Goal: Task Accomplishment & Management: Manage account settings

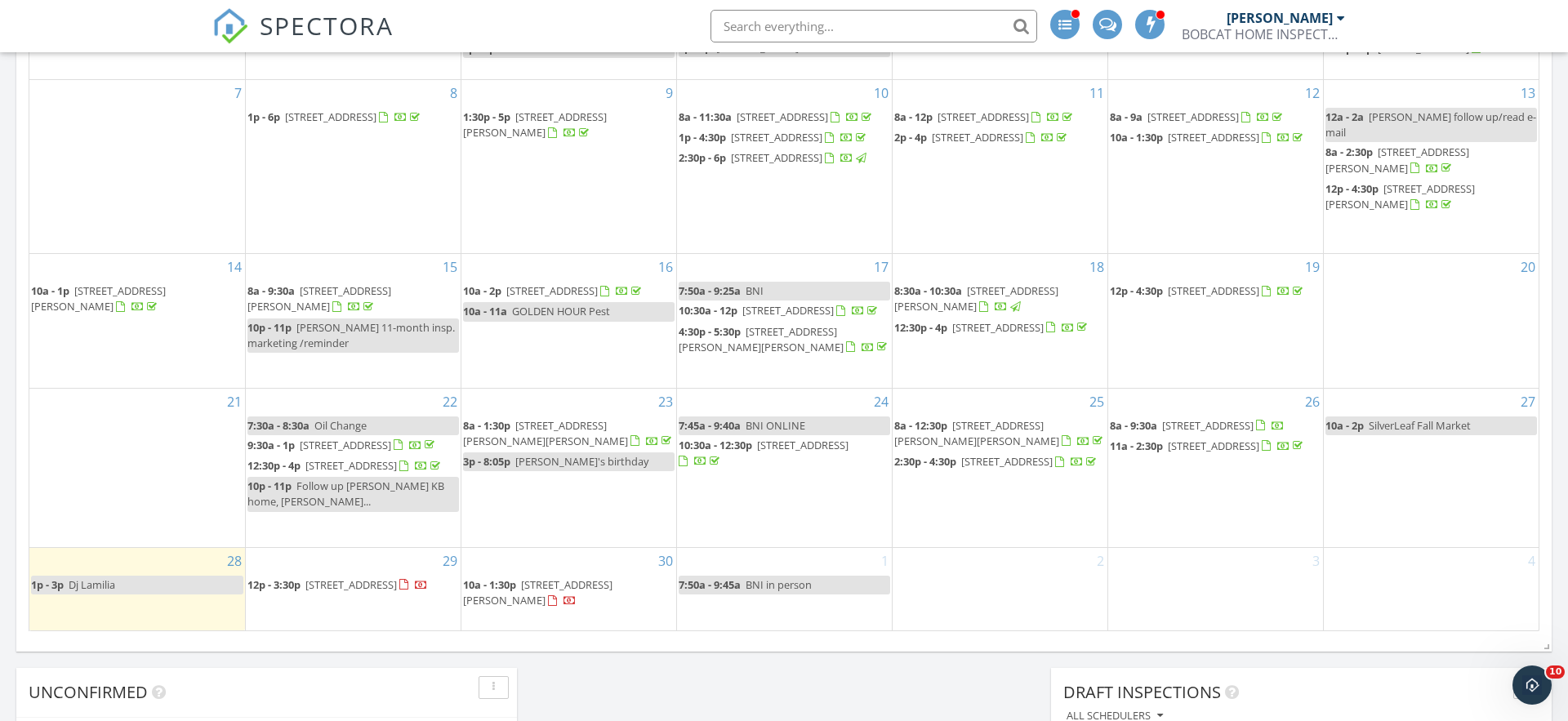
scroll to position [1025, 0]
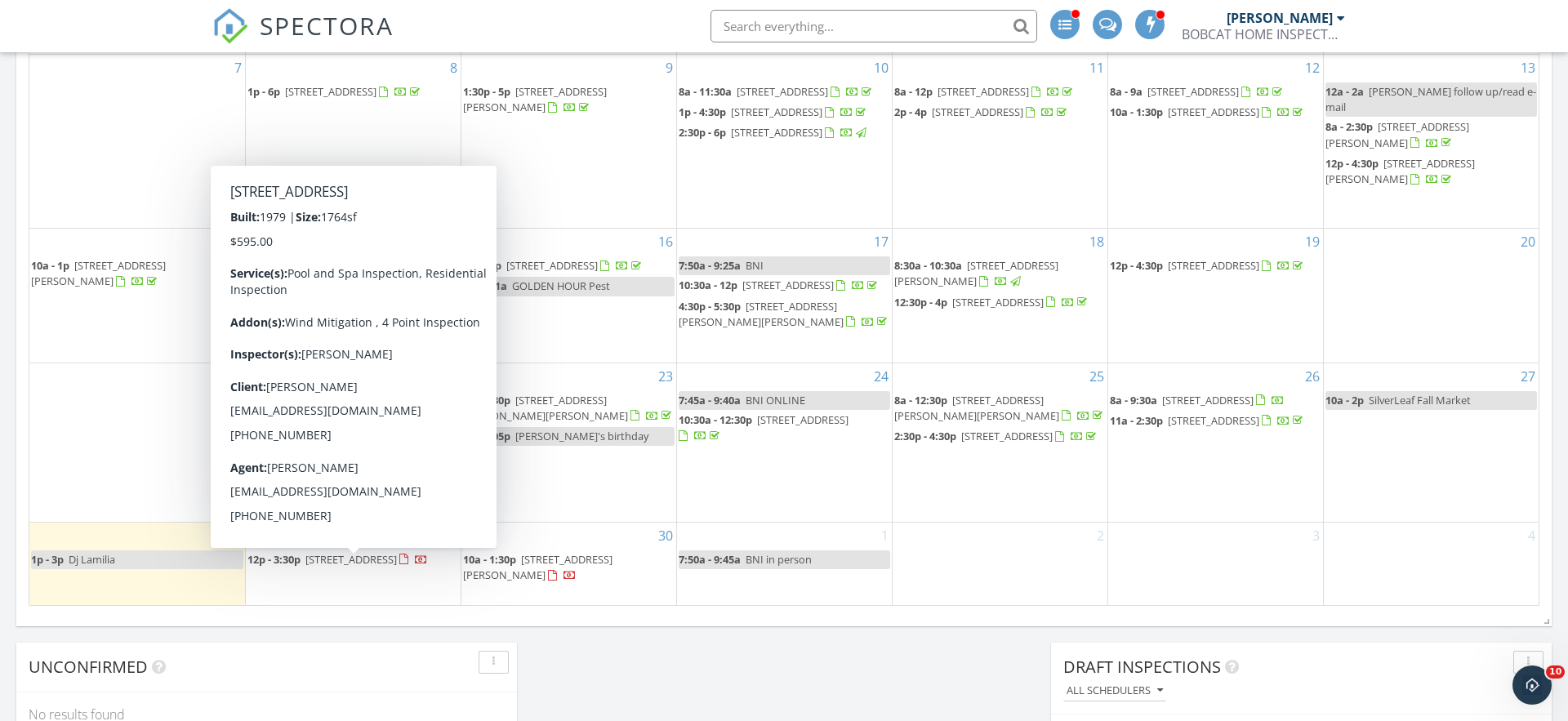
click at [306, 567] on span "[STREET_ADDRESS]" at bounding box center [351, 559] width 91 height 15
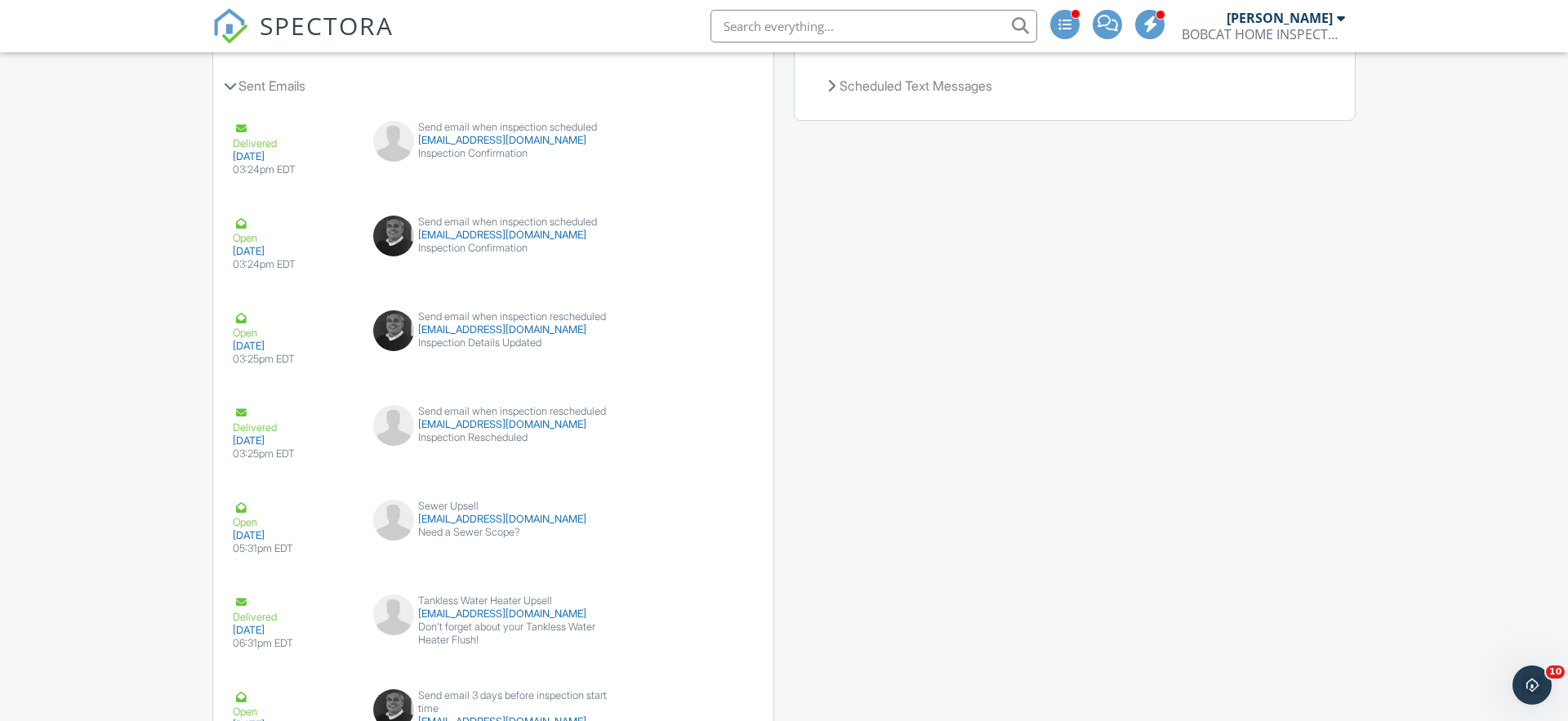
scroll to position [2363, 0]
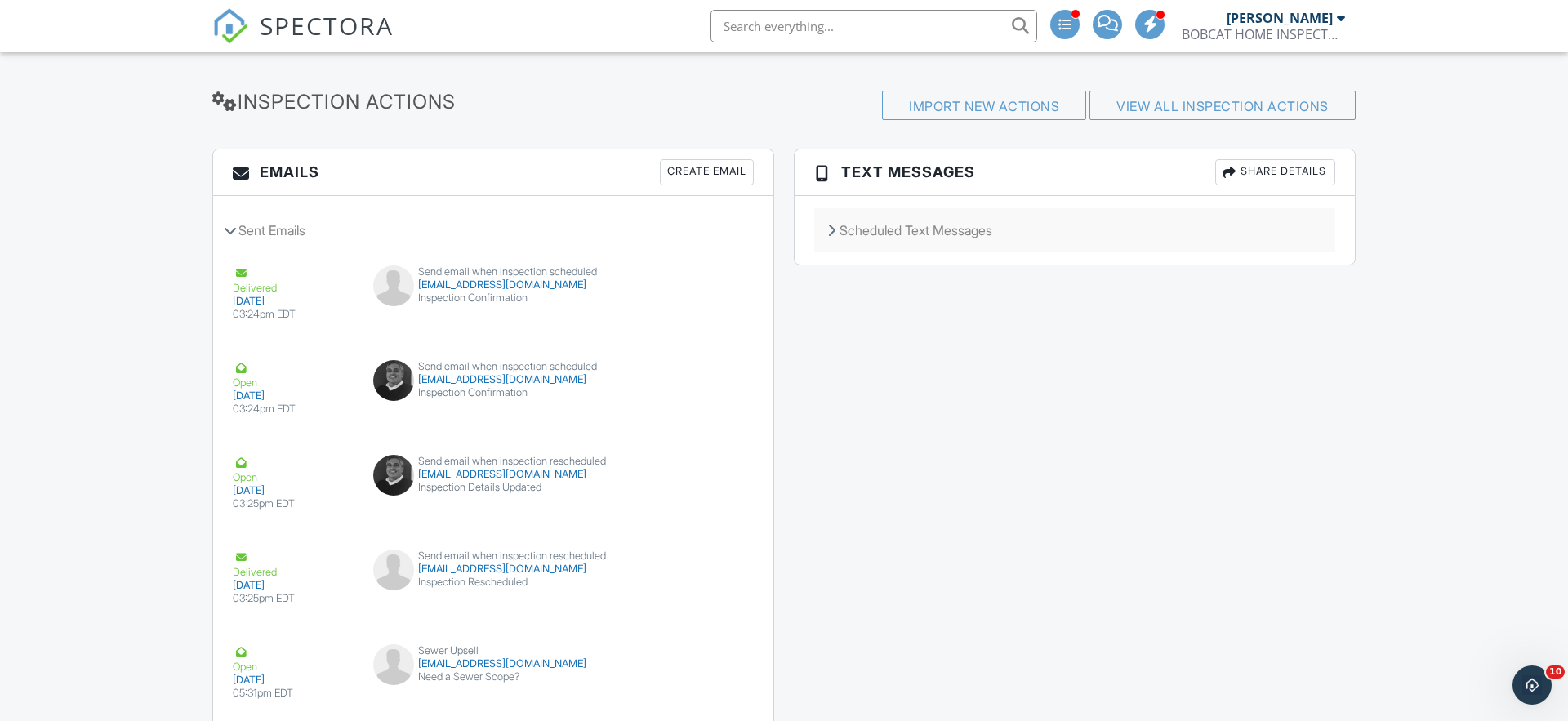
click at [908, 219] on div "Scheduled Text Messages" at bounding box center [1075, 230] width 521 height 44
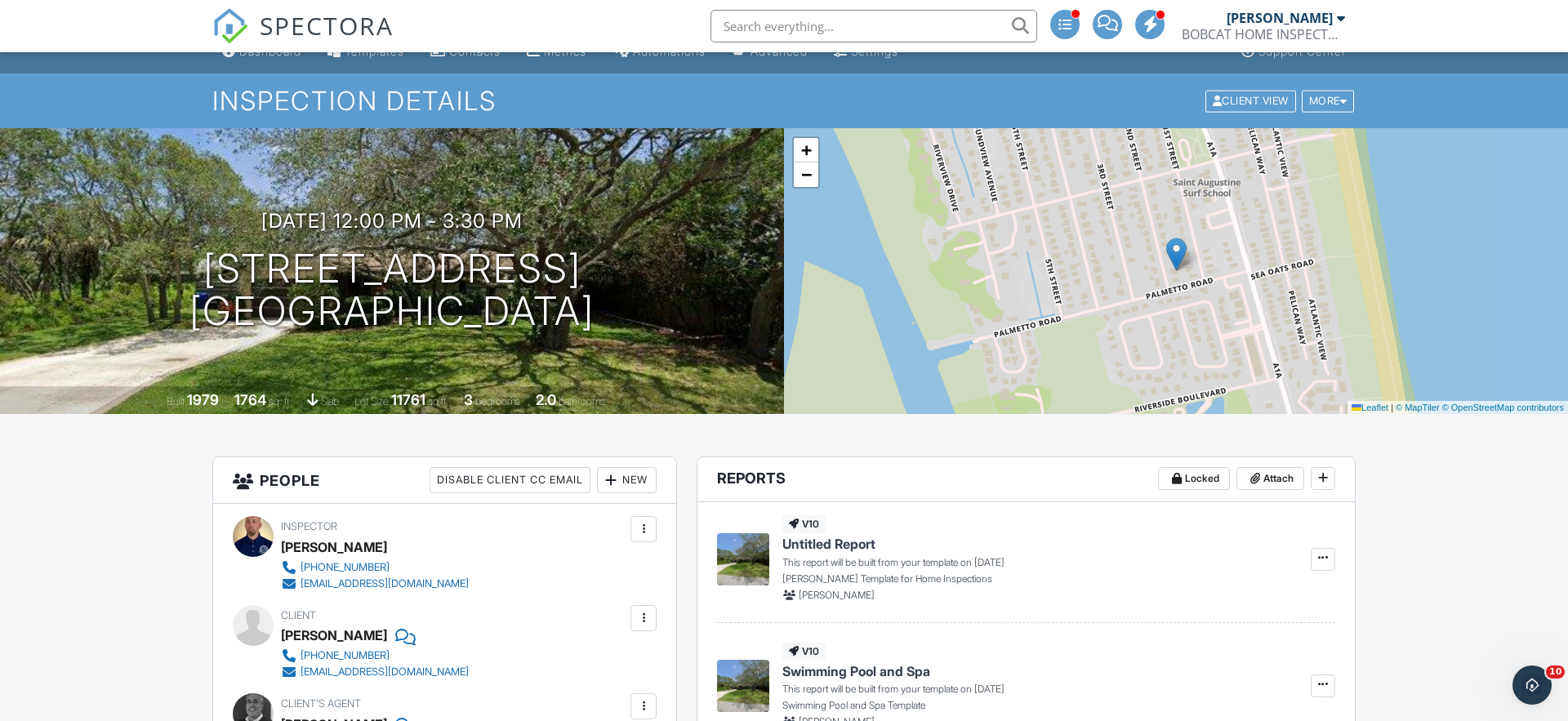
scroll to position [0, 0]
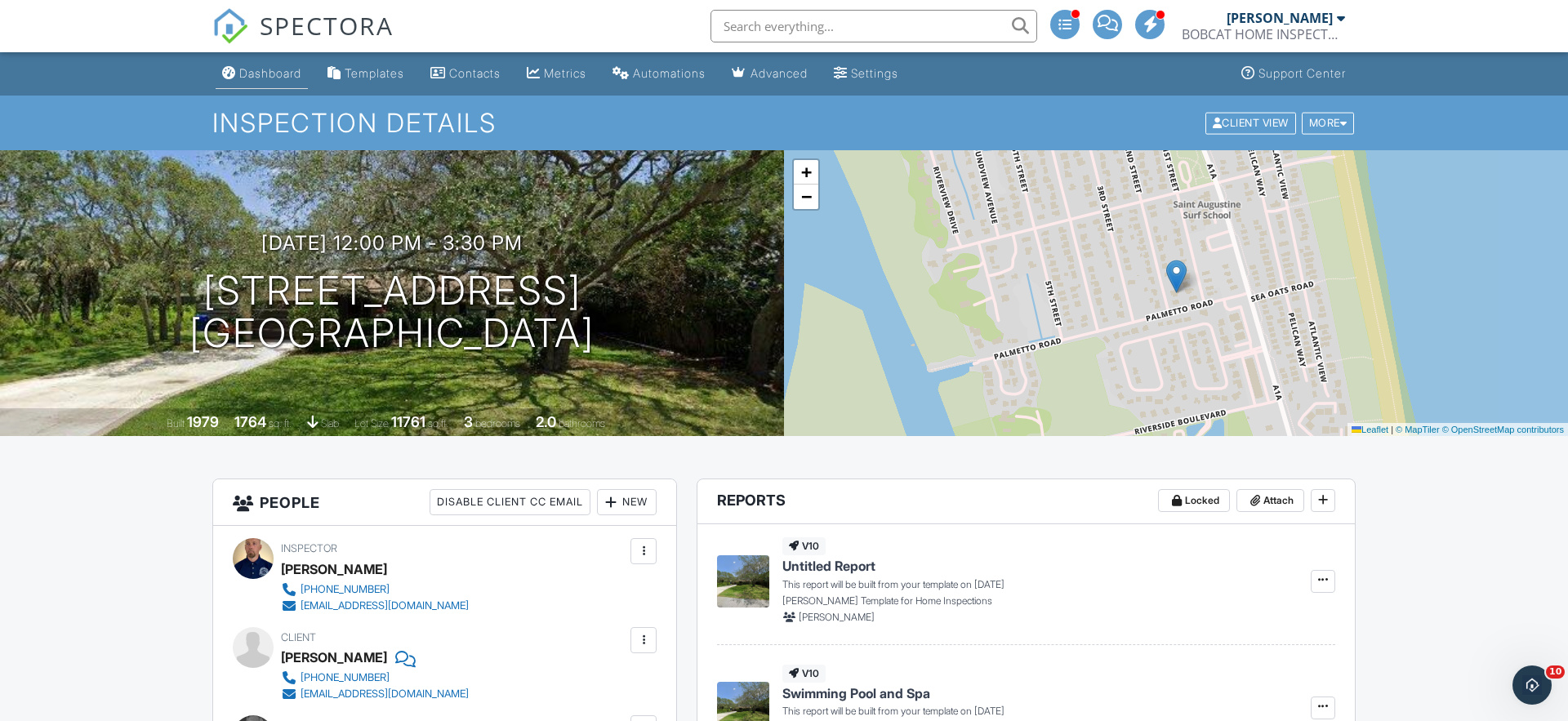
click at [262, 71] on div "Dashboard" at bounding box center [270, 73] width 62 height 14
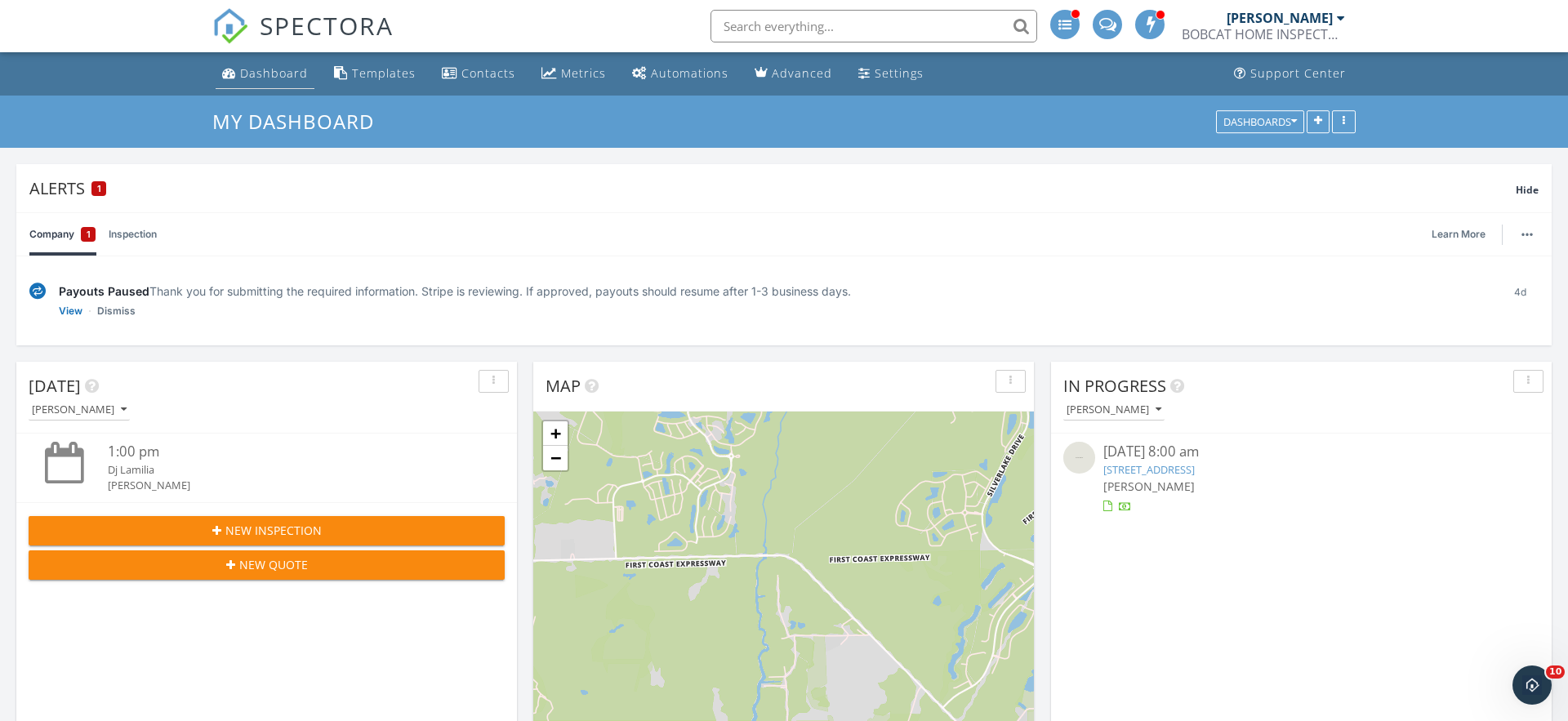
click at [262, 68] on div "Dashboard" at bounding box center [274, 73] width 68 height 16
click at [300, 123] on link "My Dashboard" at bounding box center [300, 121] width 175 height 27
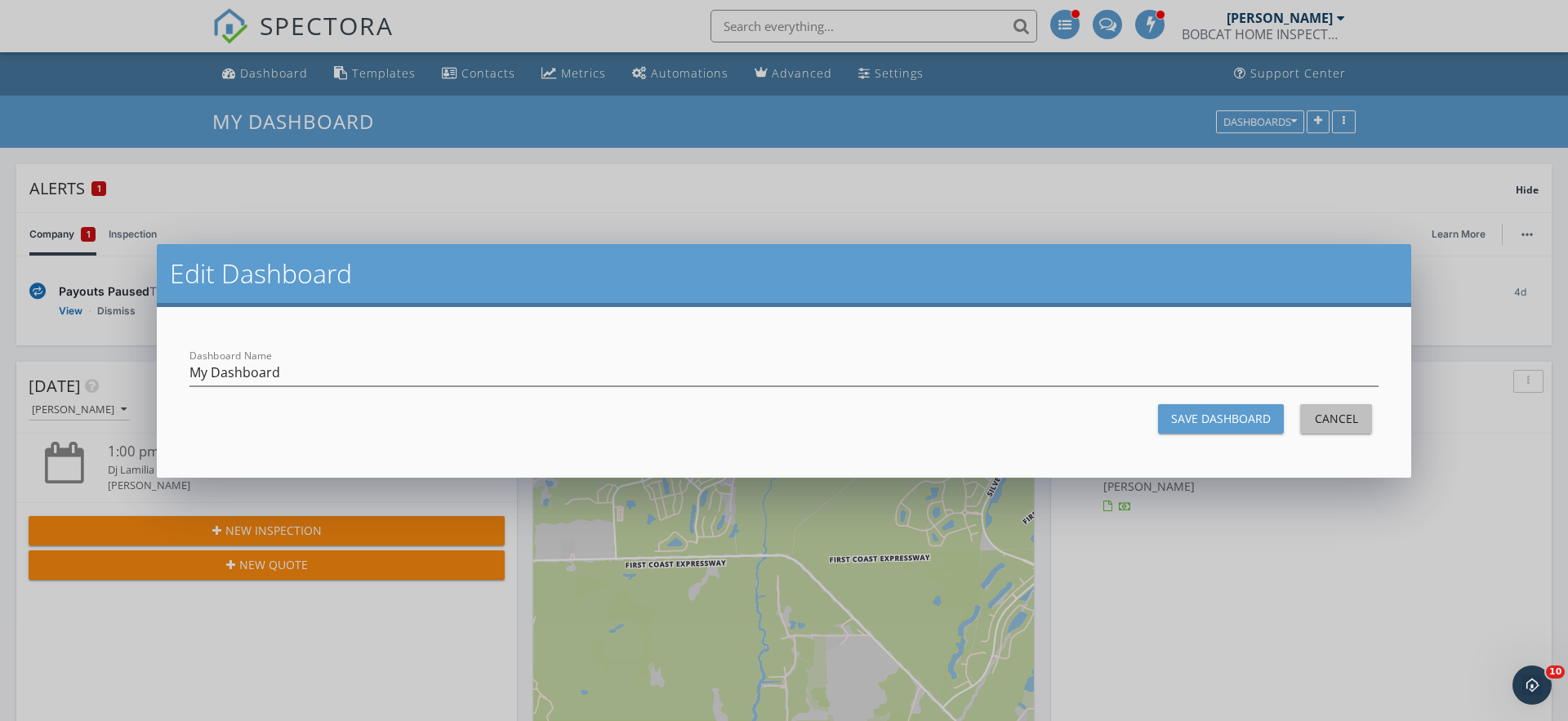
click at [1348, 426] on div "Cancel" at bounding box center [1336, 418] width 46 height 17
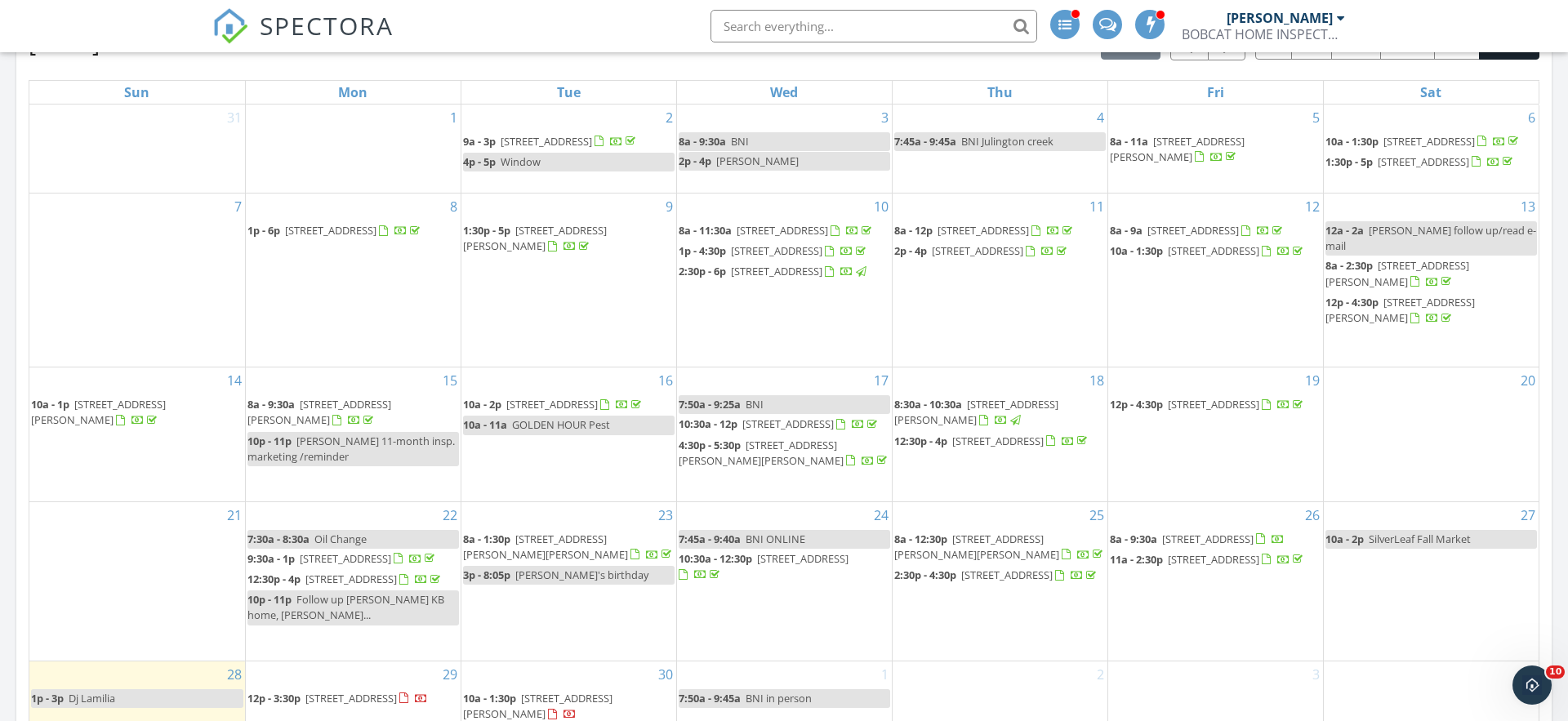
scroll to position [695, 0]
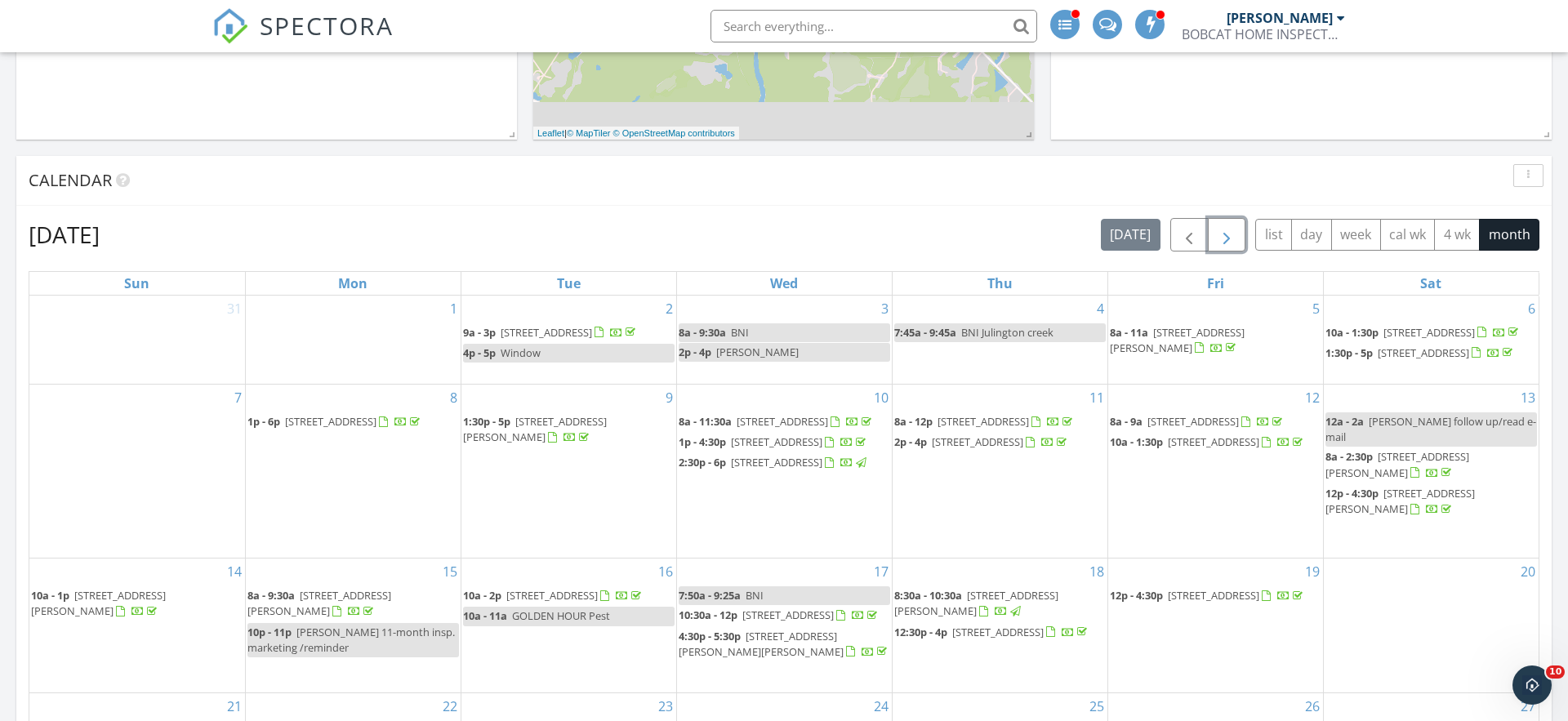
click at [1229, 231] on span "button" at bounding box center [1227, 235] width 20 height 20
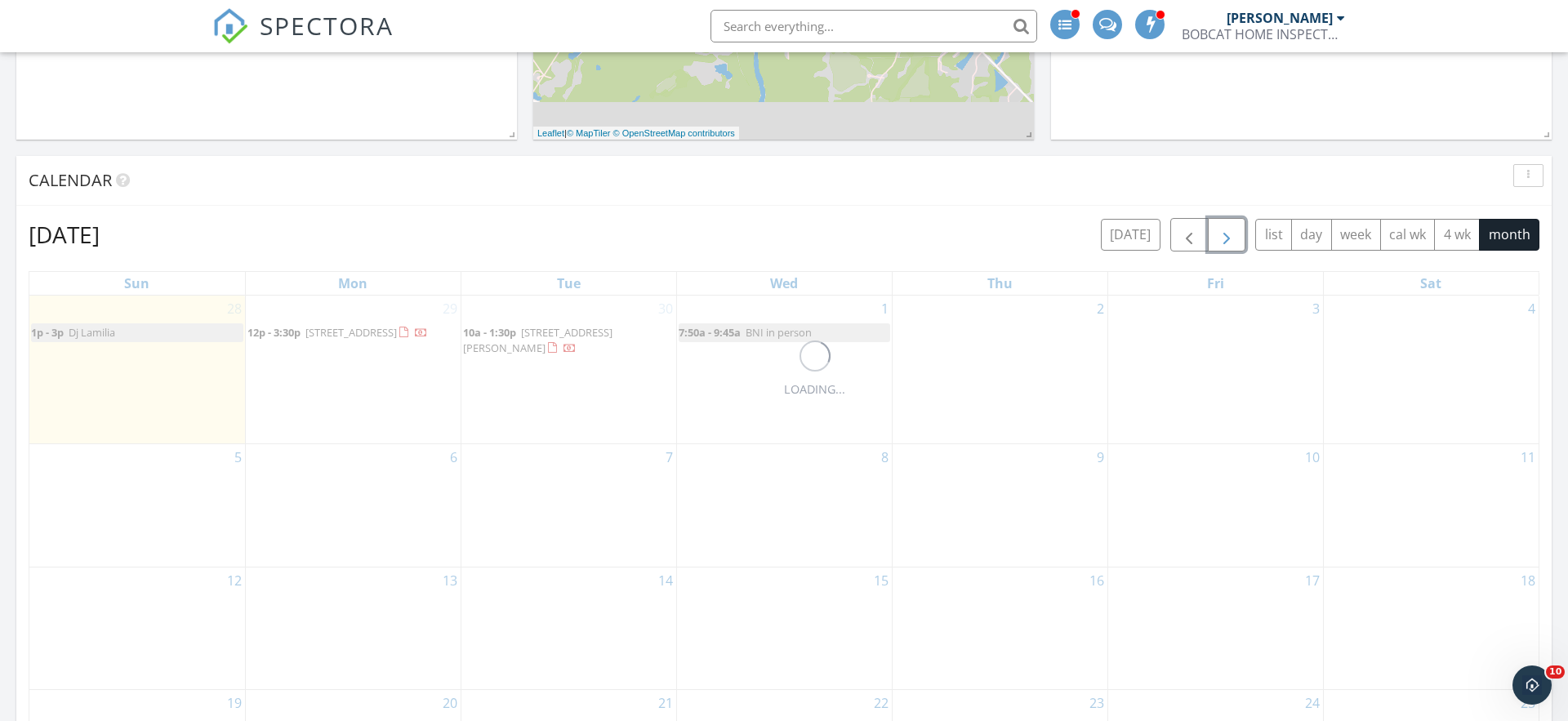
click at [1229, 232] on span "button" at bounding box center [1227, 235] width 20 height 20
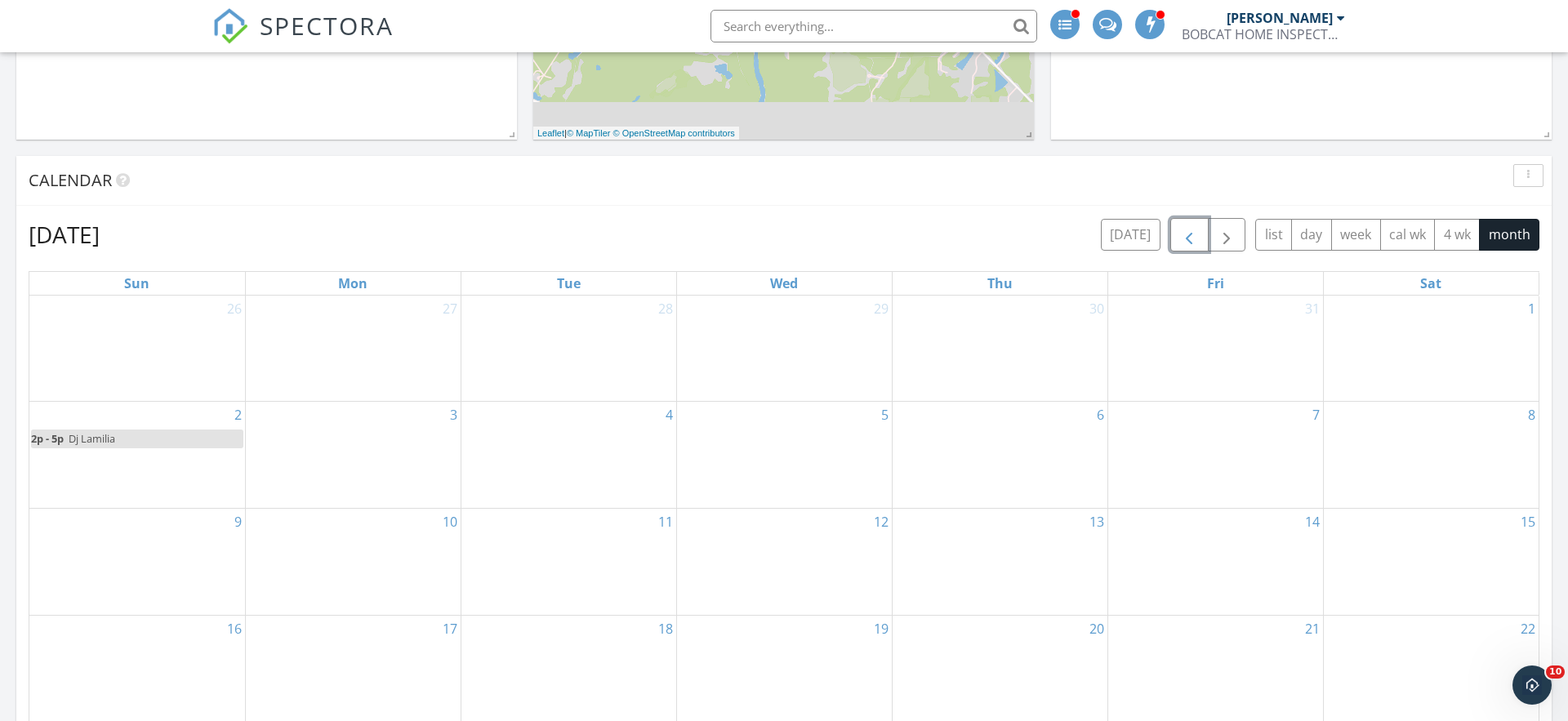
click at [1175, 235] on button "button" at bounding box center [1189, 234] width 38 height 34
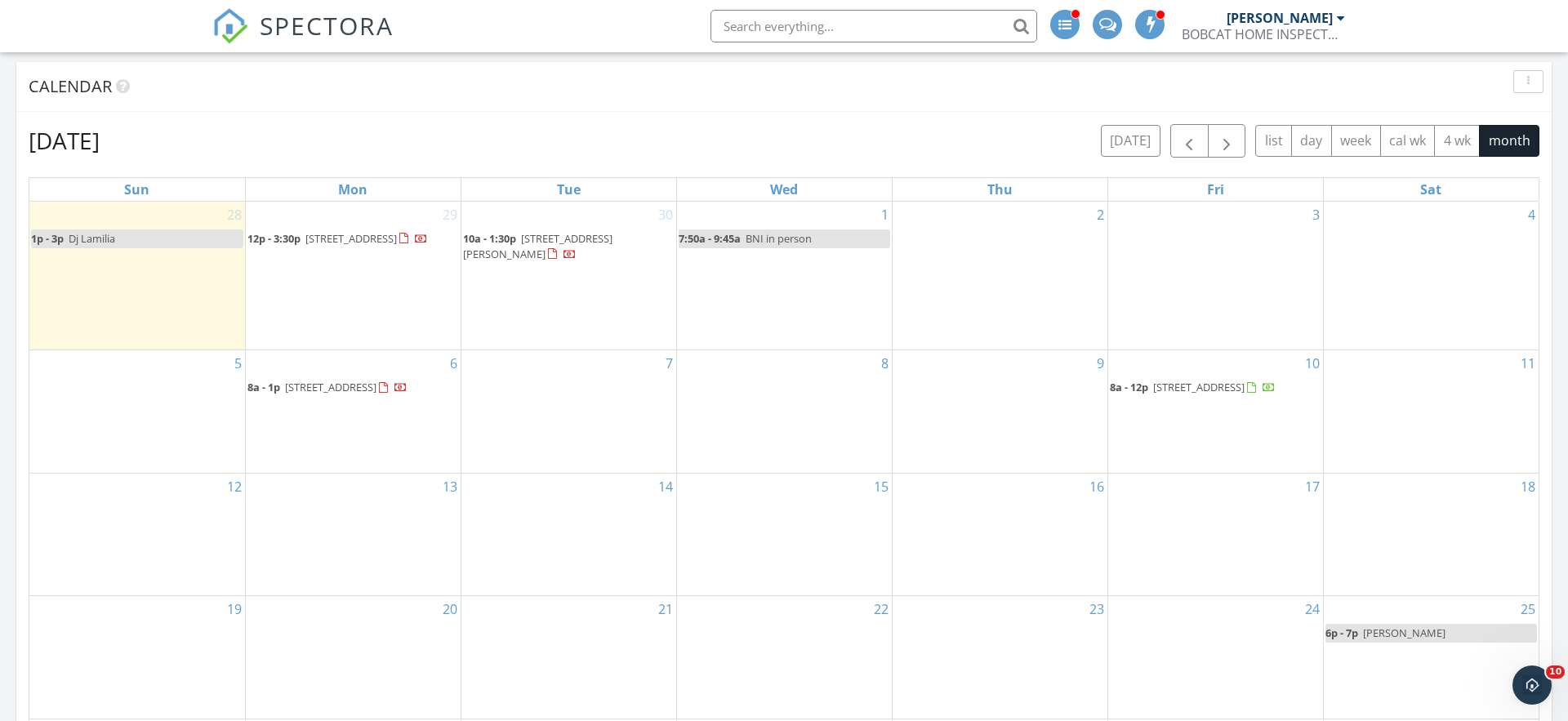
scroll to position [742, 0]
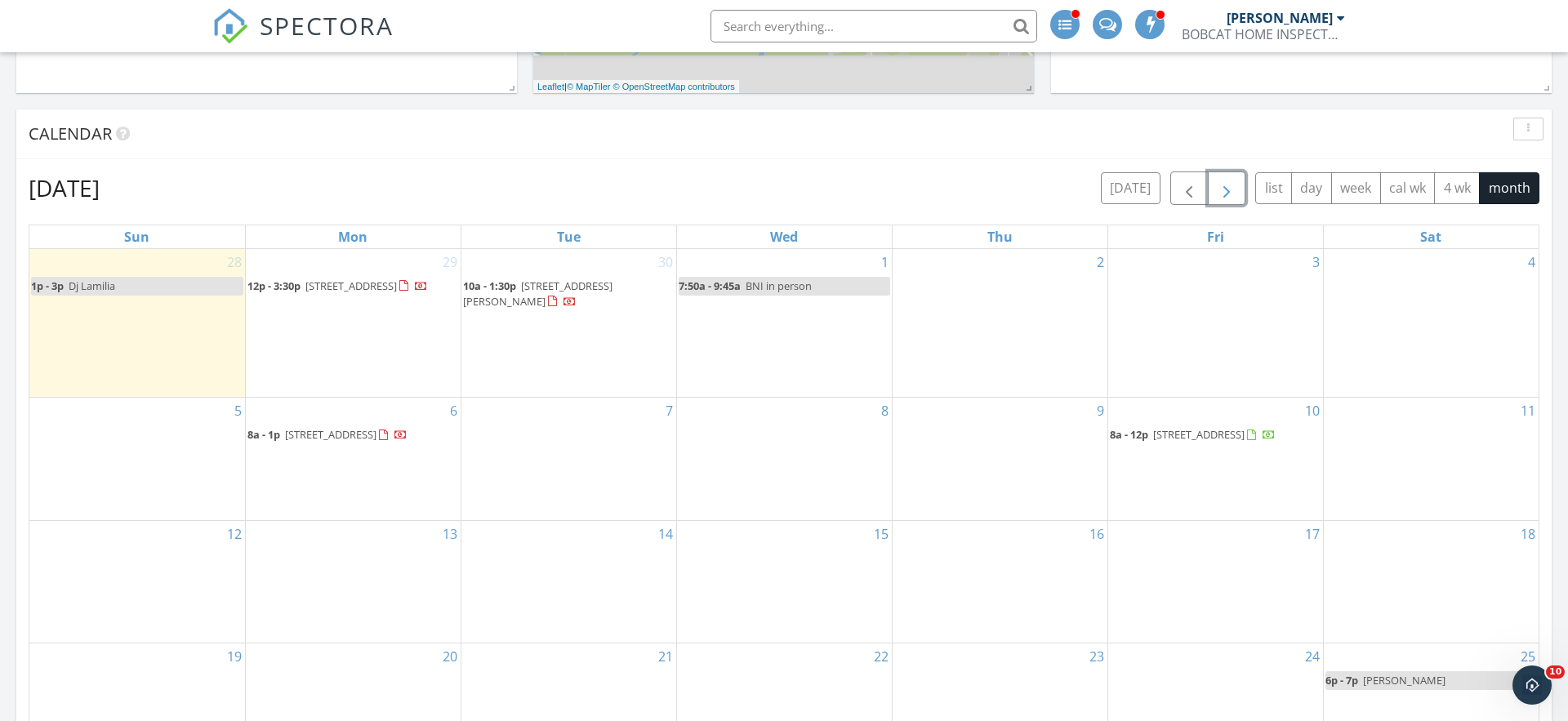
click at [1228, 192] on span "button" at bounding box center [1227, 188] width 20 height 20
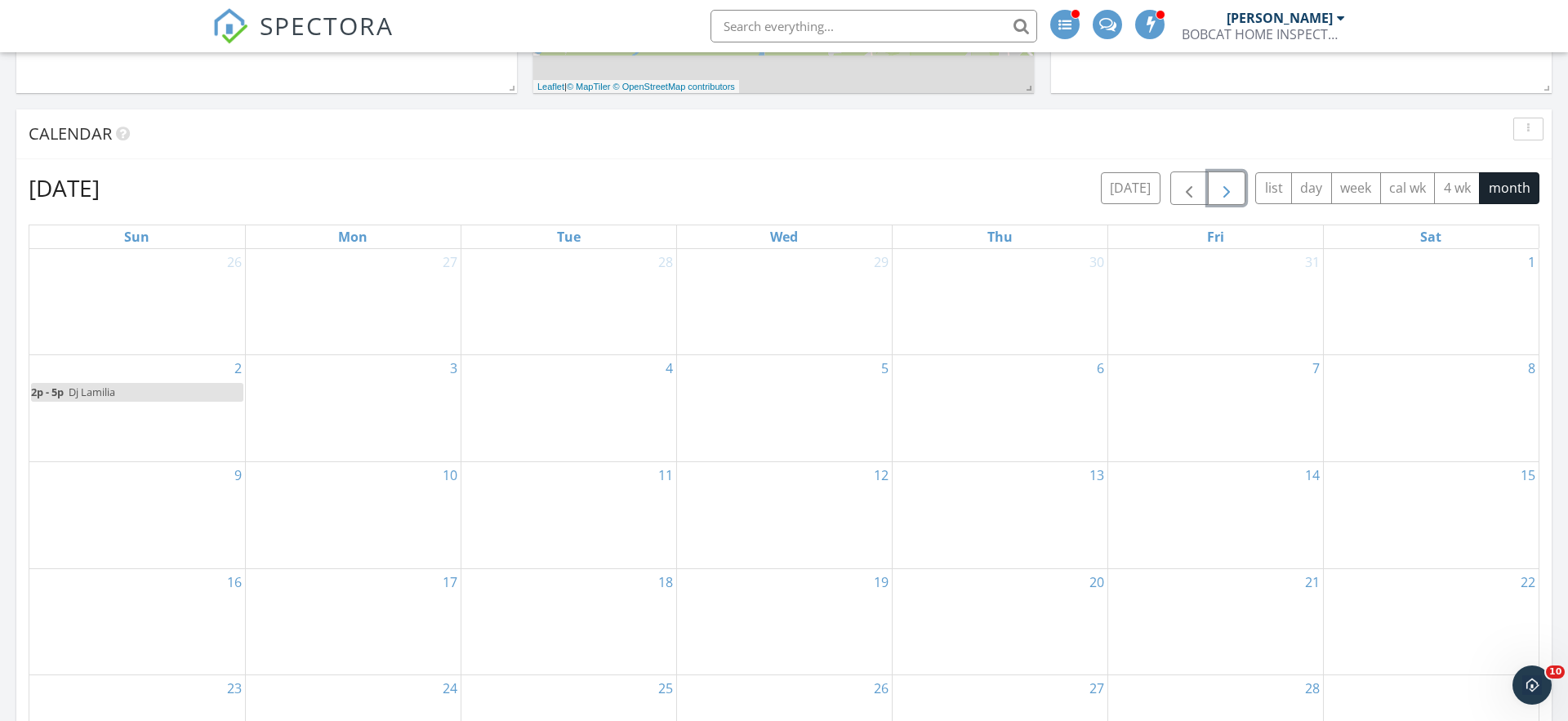
click at [1228, 193] on span "button" at bounding box center [1227, 188] width 20 height 20
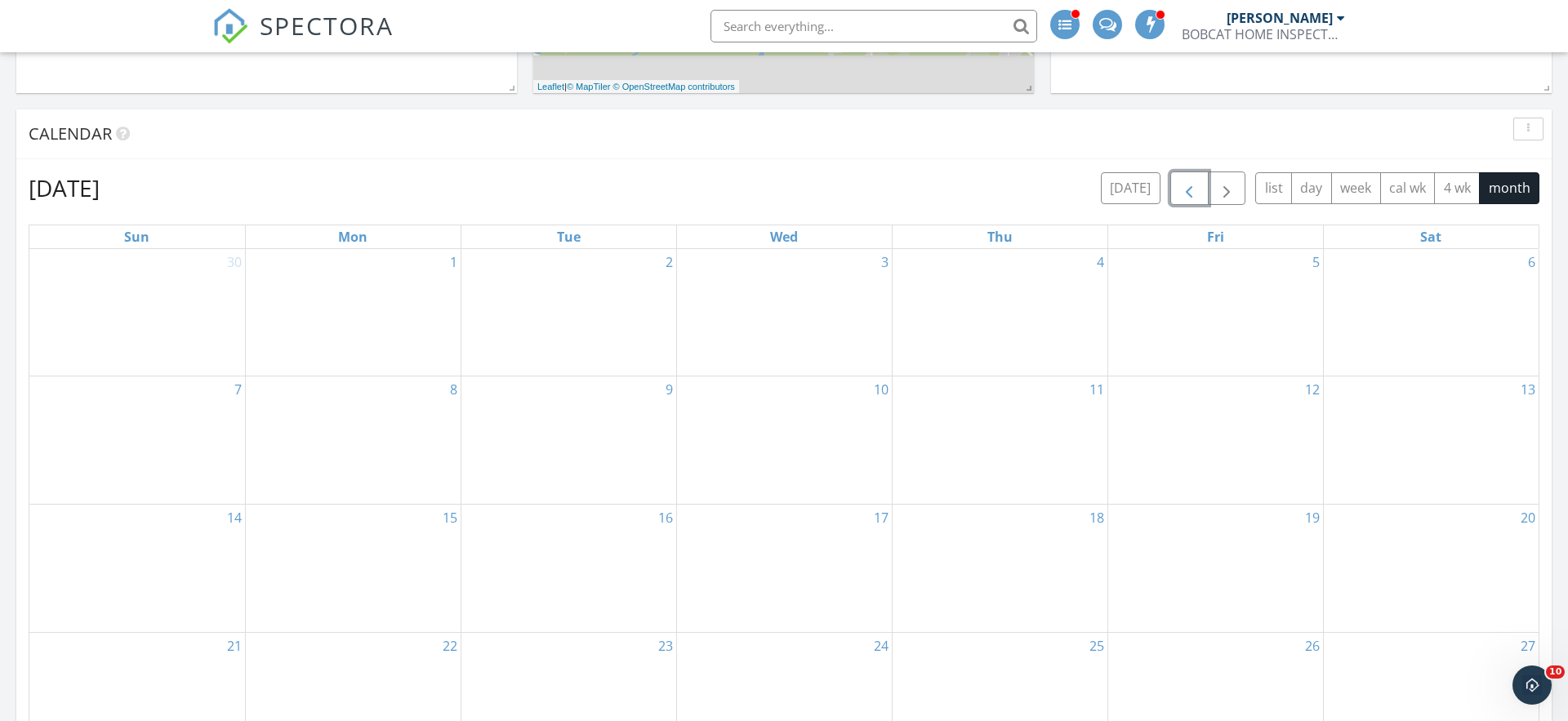
click at [1192, 192] on span "button" at bounding box center [1189, 188] width 20 height 20
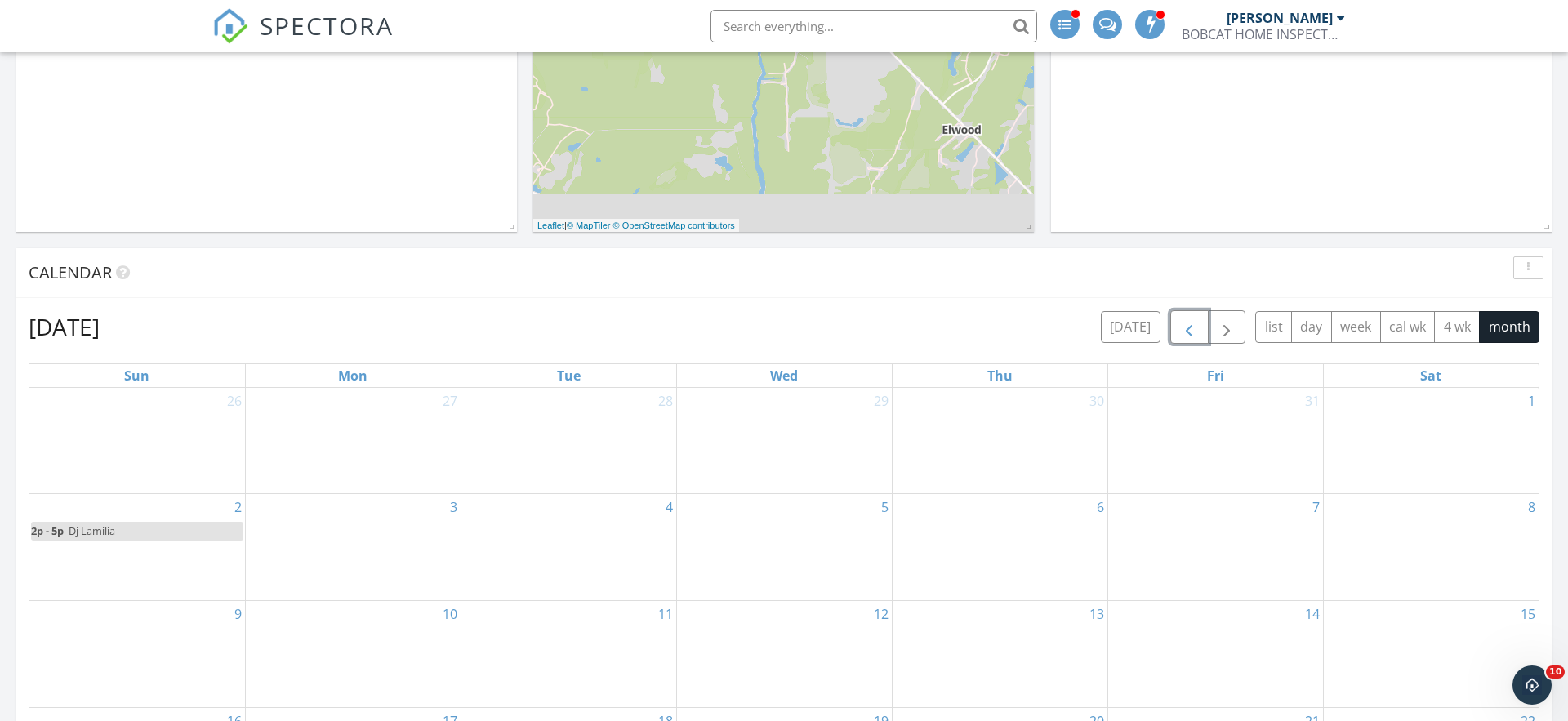
scroll to position [615, 0]
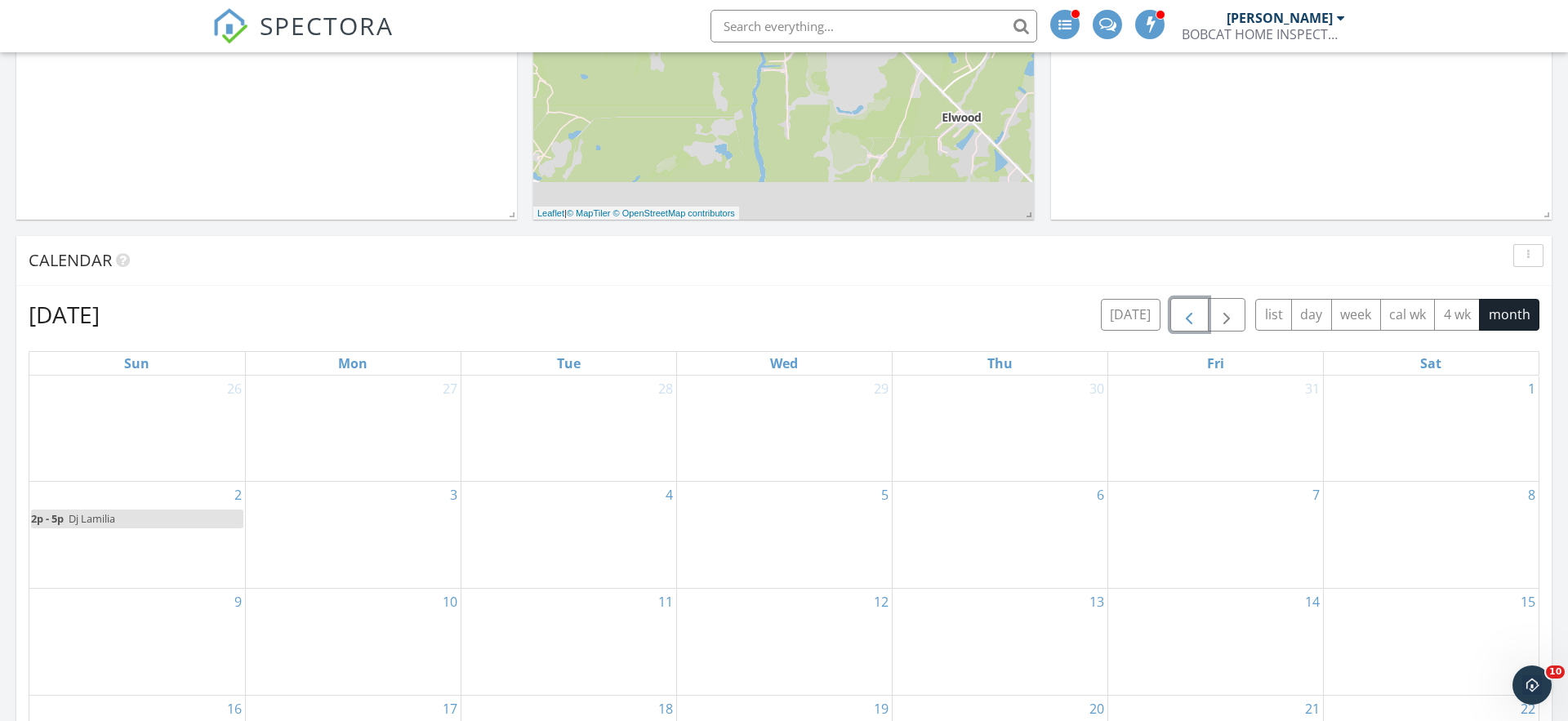
click at [1190, 324] on span "button" at bounding box center [1189, 315] width 20 height 20
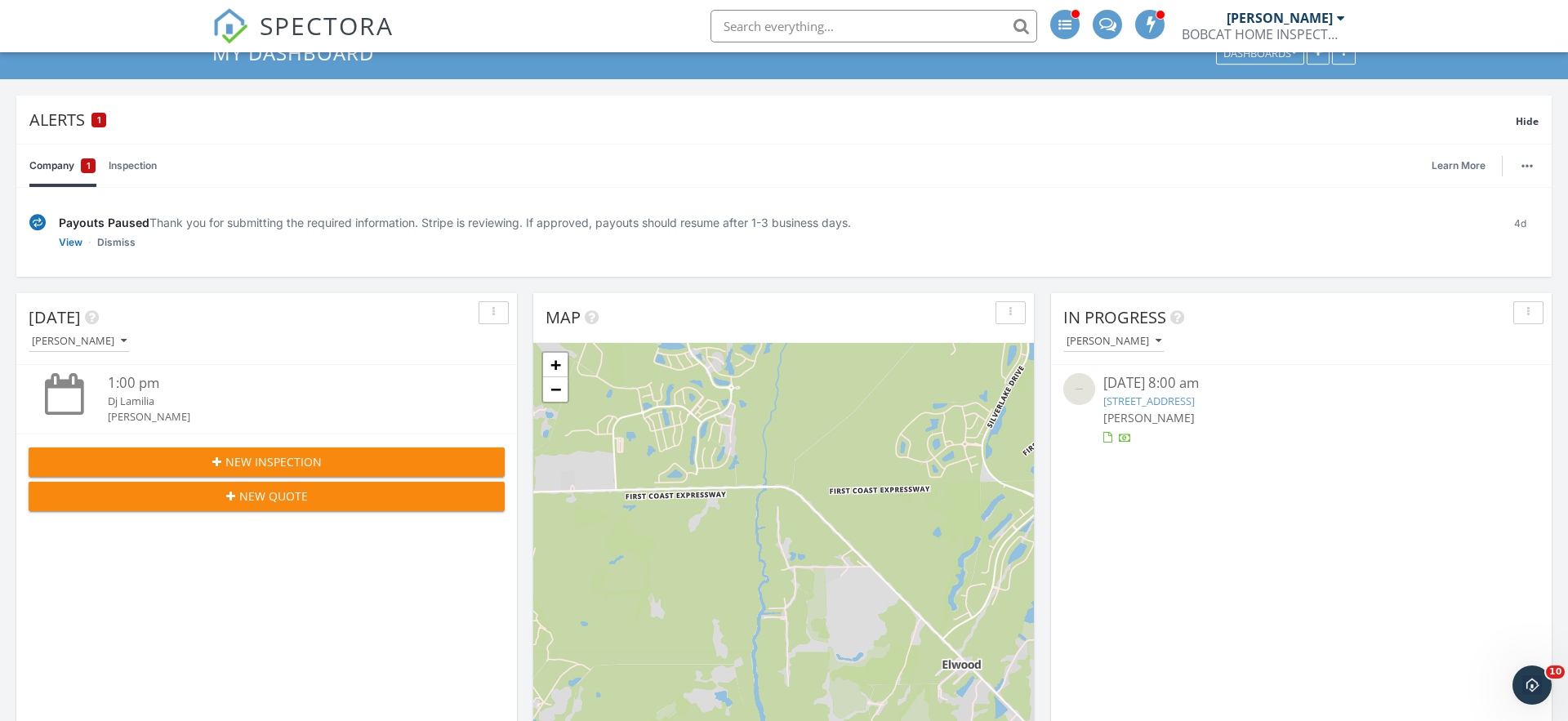
scroll to position [0, 0]
